Goal: Feedback & Contribution: Contribute content

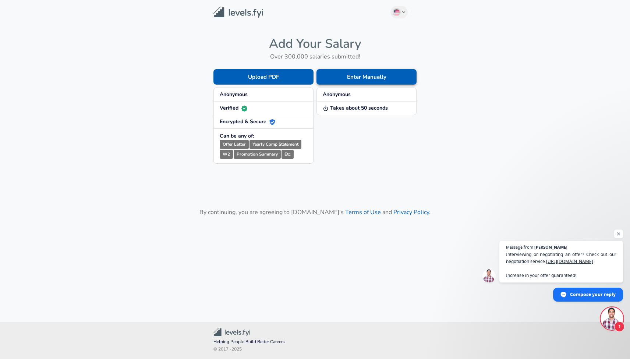
click at [349, 76] on button "Enter Manually" at bounding box center [366, 76] width 100 height 15
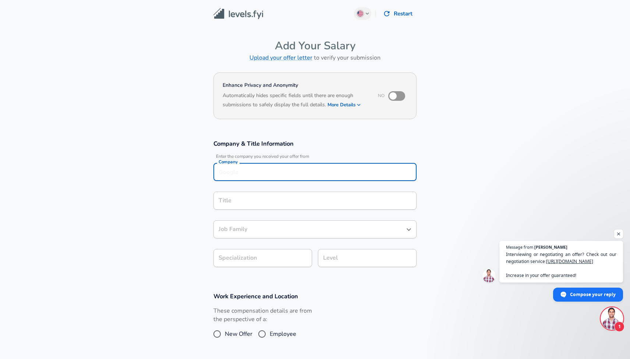
scroll to position [7, 0]
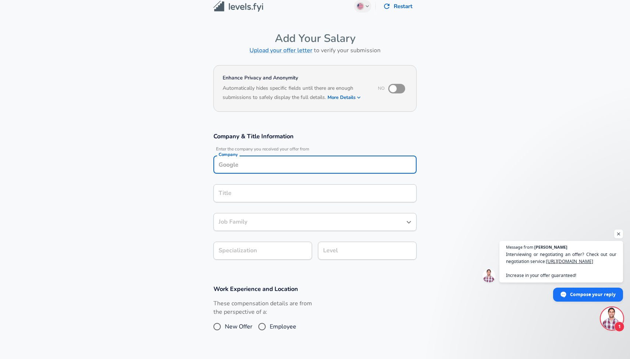
click at [282, 168] on input "Company" at bounding box center [315, 164] width 196 height 11
click at [259, 184] on li "OpenAI" at bounding box center [314, 182] width 203 height 11
type input "OpenAI"
click at [255, 198] on div "Title" at bounding box center [314, 193] width 203 height 18
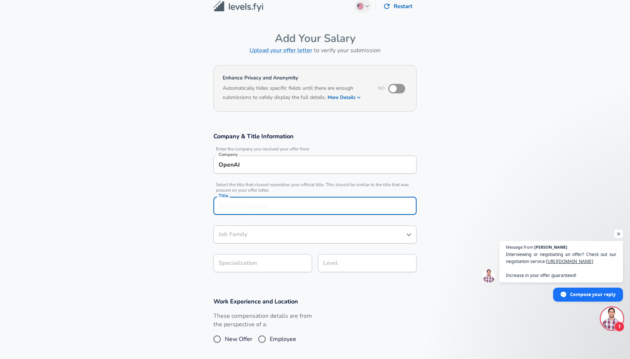
scroll to position [22, 0]
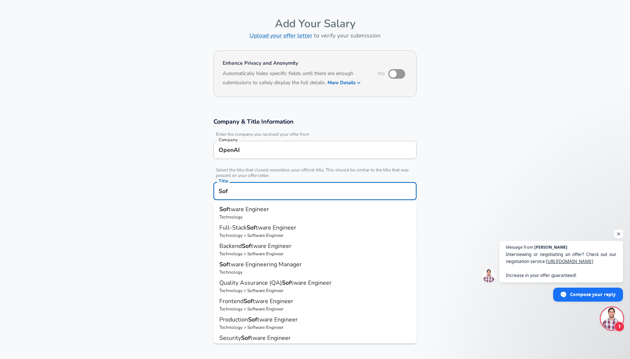
click at [249, 209] on span "tware Engineer" at bounding box center [248, 209] width 40 height 8
type input "Software Engineer"
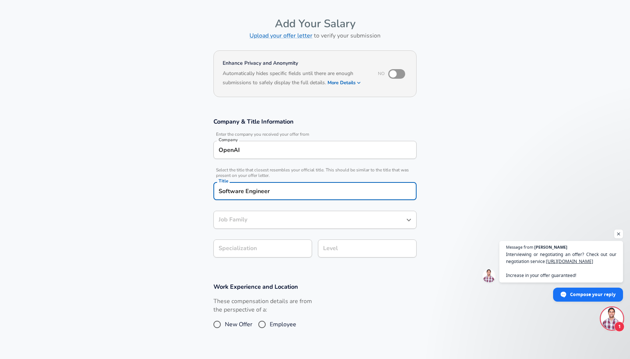
type input "Software Engineer"
click at [247, 252] on body "English ([GEOGRAPHIC_DATA]) Change Restart Add Your Salary Upload your offer le…" at bounding box center [315, 157] width 630 height 359
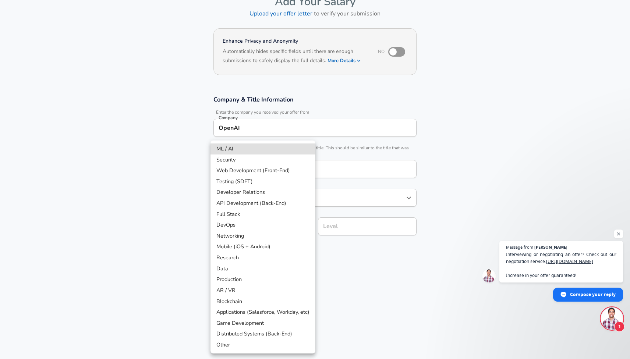
drag, startPoint x: 286, startPoint y: 243, endPoint x: 251, endPoint y: 215, distance: 44.7
click at [251, 215] on body "English ([GEOGRAPHIC_DATA]) Change Restart Add Your Salary Upload your offer le…" at bounding box center [315, 135] width 630 height 359
click at [251, 215] on li "Full Stack" at bounding box center [262, 214] width 105 height 11
type input "Full Stack"
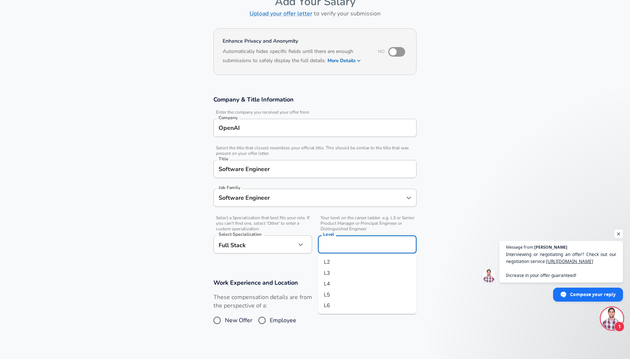
scroll to position [59, 0]
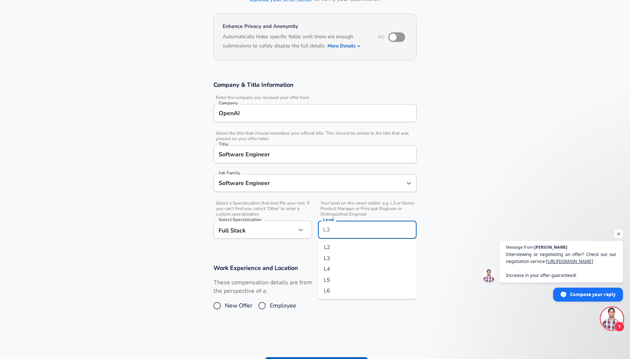
click at [345, 229] on input "Level" at bounding box center [367, 229] width 92 height 11
click at [335, 291] on li "L6" at bounding box center [367, 290] width 99 height 11
type input "L6"
click at [285, 306] on span "Employee" at bounding box center [283, 305] width 26 height 9
click at [270, 306] on input "Employee" at bounding box center [261, 306] width 15 height 12
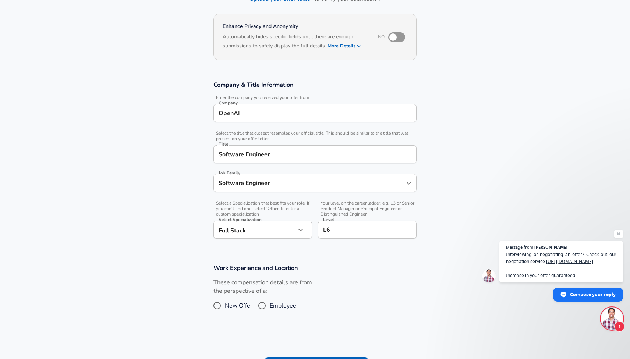
radio input "true"
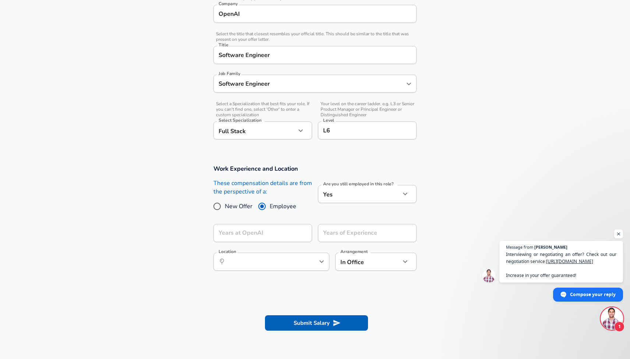
scroll to position [173, 0]
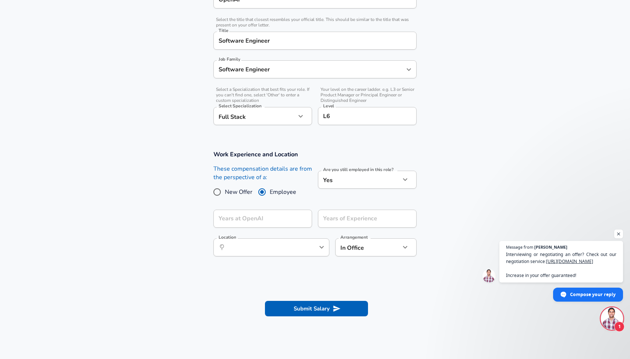
click at [240, 188] on span "New Offer" at bounding box center [239, 192] width 28 height 9
click at [225, 188] on input "New Offer" at bounding box center [216, 192] width 15 height 12
radio input "true"
radio input "false"
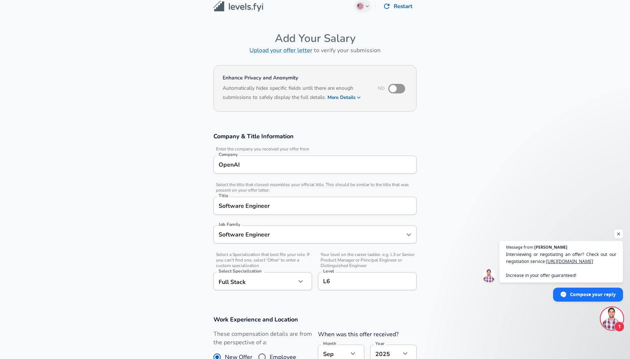
scroll to position [0, 0]
